Goal: Transaction & Acquisition: Download file/media

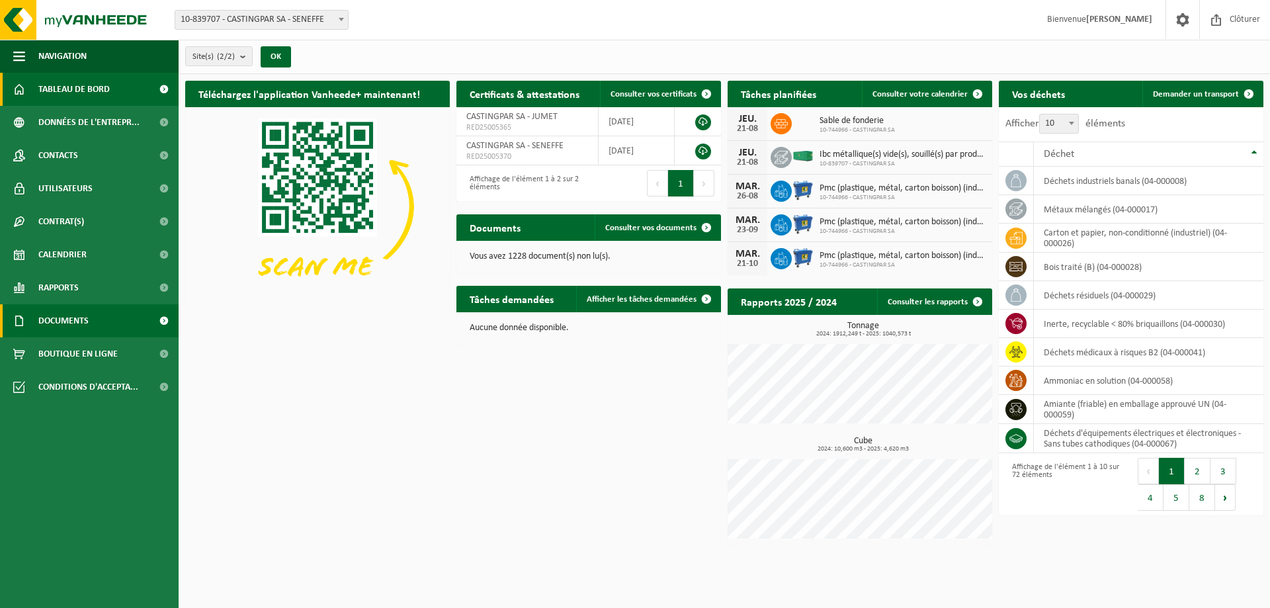
click at [56, 314] on span "Documents" at bounding box center [63, 320] width 50 height 33
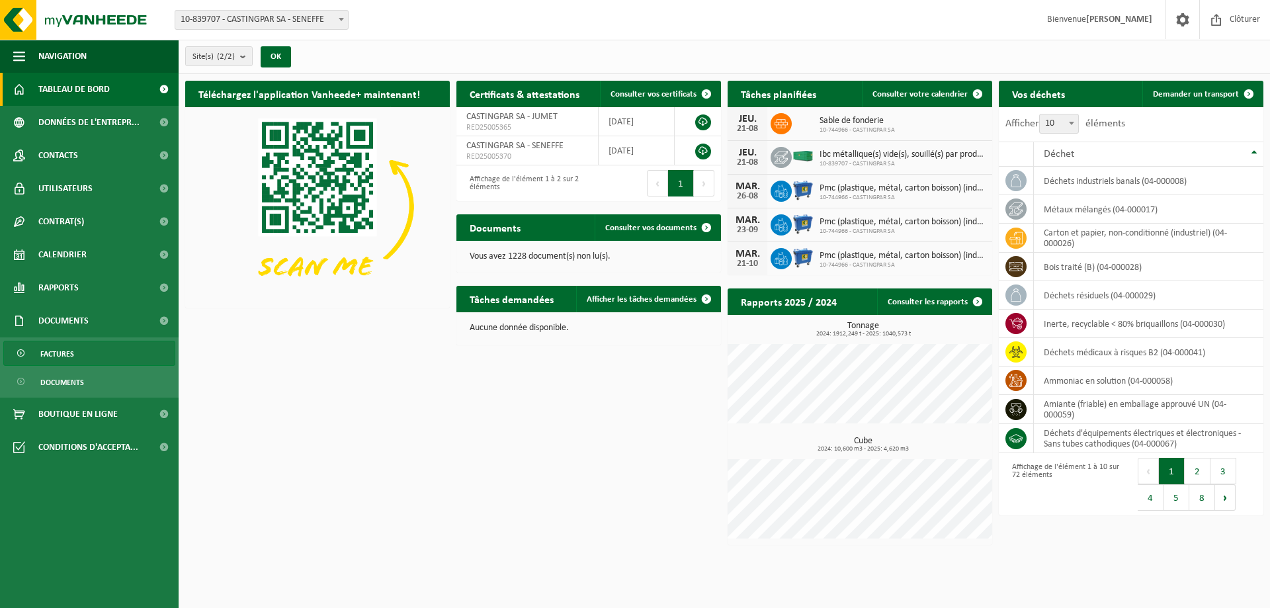
click at [58, 349] on span "Factures" at bounding box center [57, 353] width 34 height 25
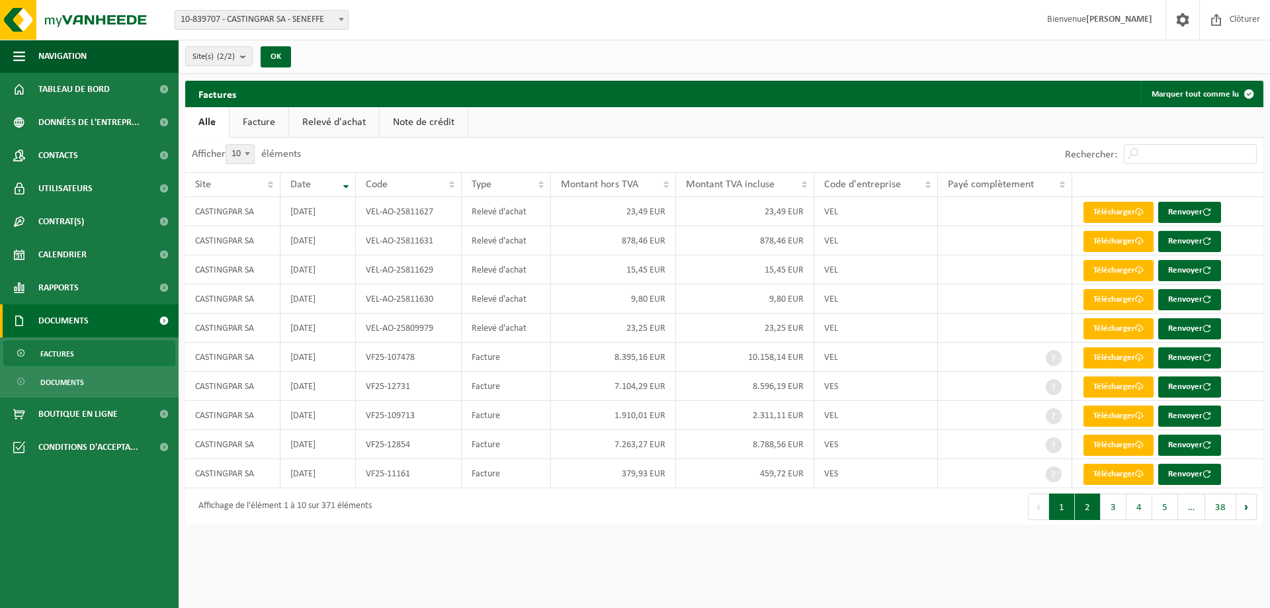
click at [1092, 510] on button "2" at bounding box center [1088, 507] width 26 height 26
click at [1112, 506] on button "3" at bounding box center [1114, 507] width 26 height 26
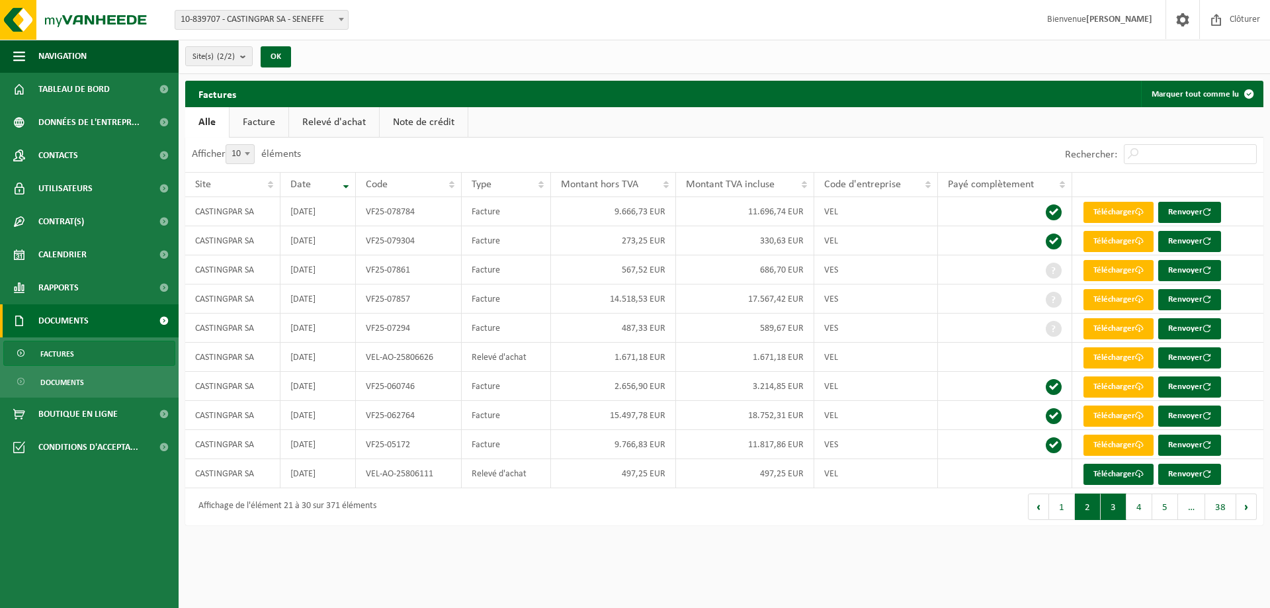
click at [1092, 504] on button "2" at bounding box center [1088, 507] width 26 height 26
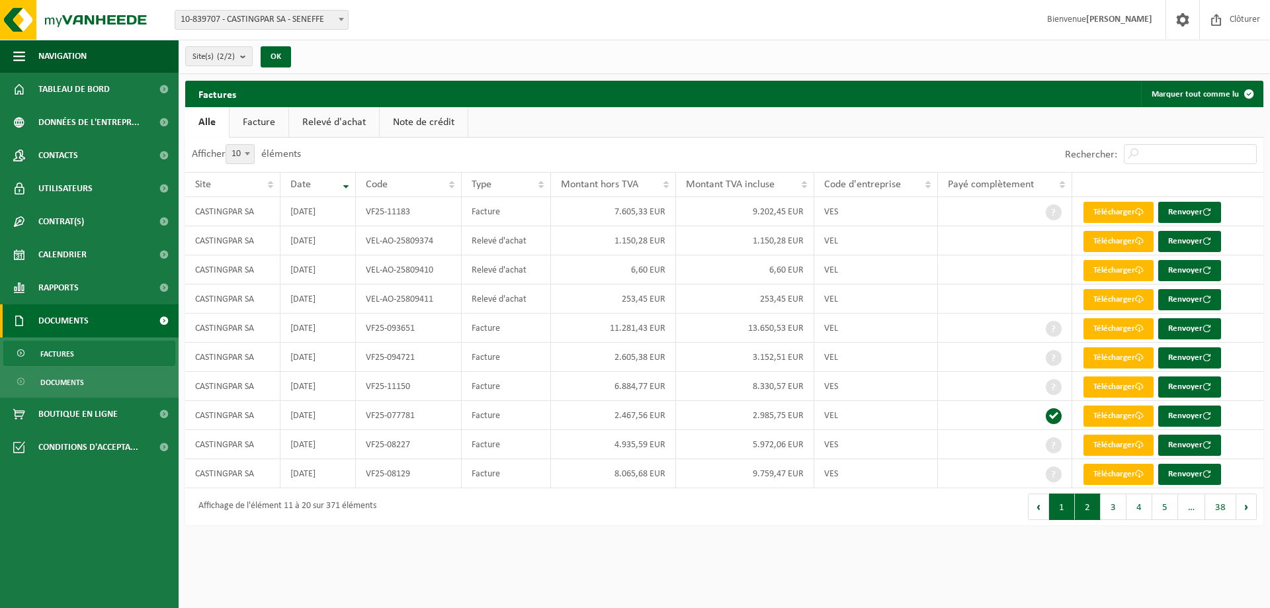
click at [1063, 504] on button "1" at bounding box center [1062, 507] width 26 height 26
click at [1117, 472] on link "Télécharger" at bounding box center [1119, 474] width 70 height 21
click at [848, 413] on td "VEL" at bounding box center [876, 415] width 124 height 29
click at [1102, 410] on link "Télécharger" at bounding box center [1119, 416] width 70 height 21
click at [1124, 355] on link "Télécharger" at bounding box center [1119, 357] width 70 height 21
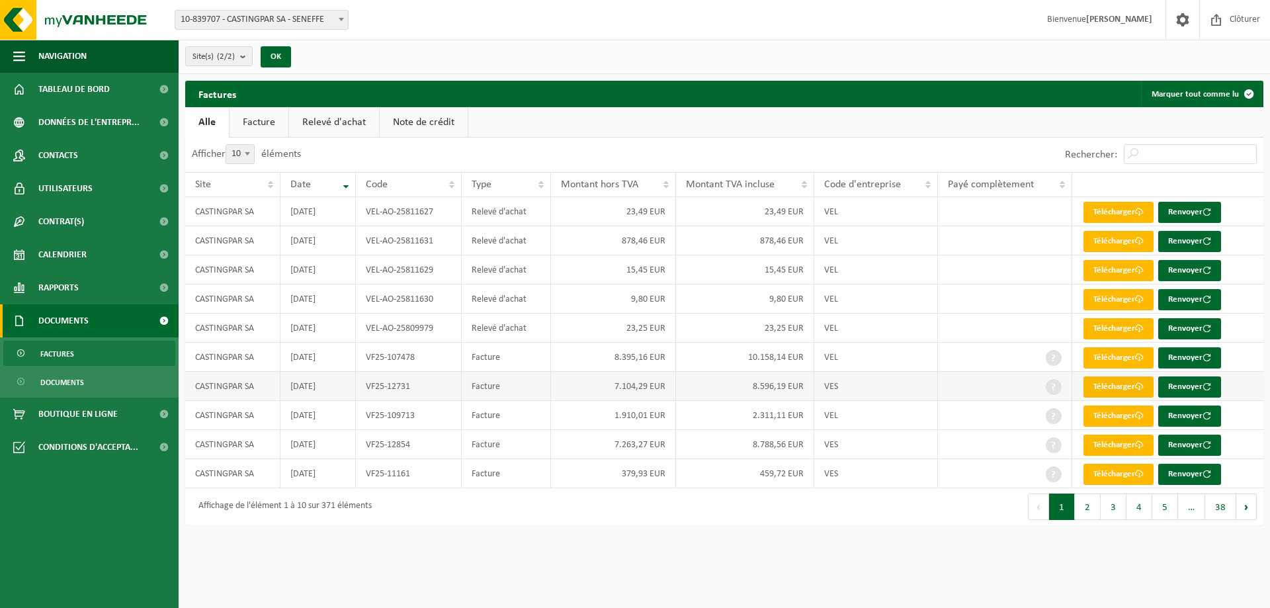
click at [1114, 388] on link "Télécharger" at bounding box center [1119, 386] width 70 height 21
click at [1107, 445] on link "Télécharger" at bounding box center [1119, 445] width 70 height 21
click at [1090, 502] on button "2" at bounding box center [1088, 507] width 26 height 26
click at [876, 209] on td "VES" at bounding box center [876, 211] width 124 height 29
click at [1106, 208] on link "Télécharger" at bounding box center [1119, 212] width 70 height 21
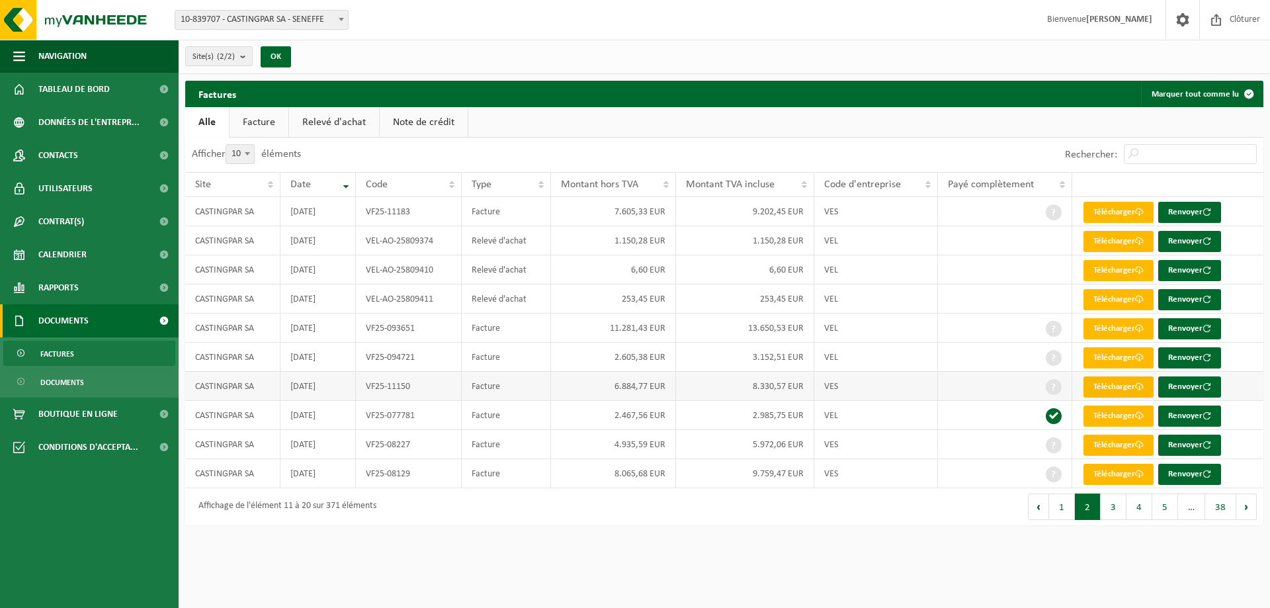
click at [1109, 388] on link "Télécharger" at bounding box center [1119, 386] width 70 height 21
click at [1102, 443] on link "Télécharger" at bounding box center [1119, 445] width 70 height 21
click at [1240, 19] on span "Clôturer" at bounding box center [1245, 19] width 37 height 39
